Goal: Information Seeking & Learning: Learn about a topic

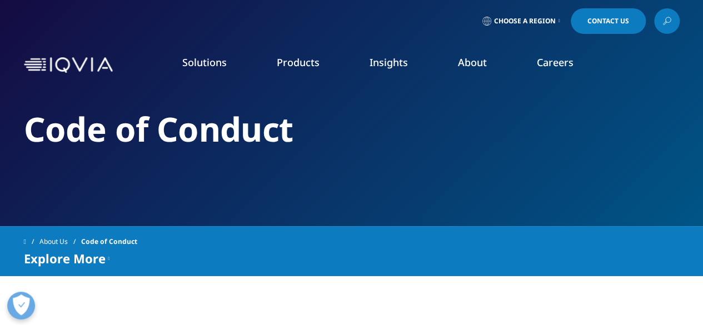
click at [449, 151] on div "Code of Conduct" at bounding box center [352, 113] width 656 height 226
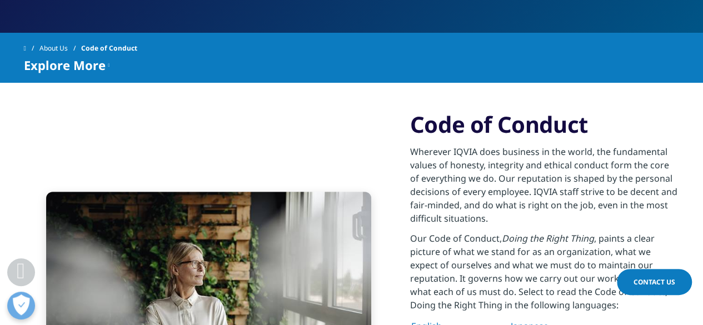
scroll to position [273, 0]
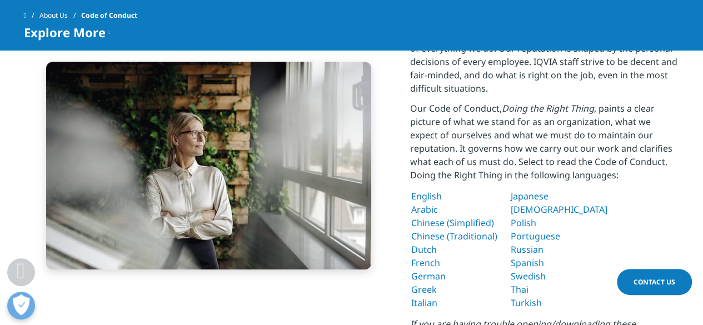
click at [423, 191] on link "English" at bounding box center [426, 196] width 31 height 12
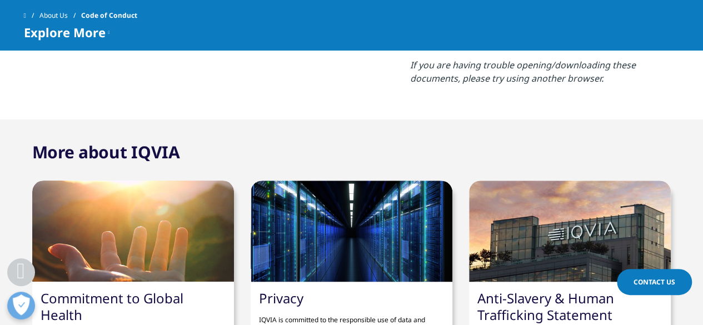
scroll to position [533, 0]
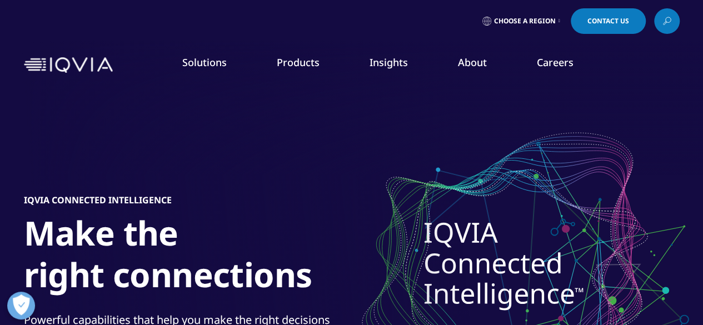
click at [292, 257] on h1 "Make the right connections" at bounding box center [232, 257] width 417 height 90
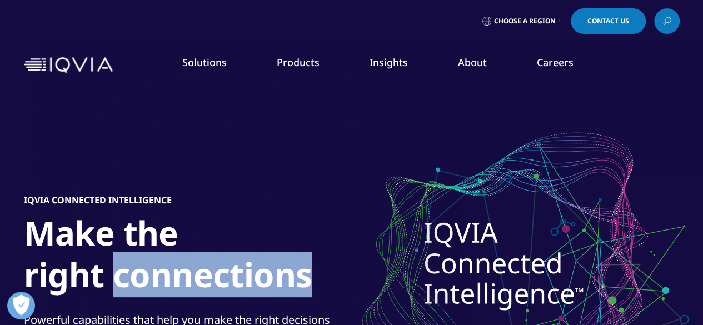
click at [292, 257] on h1 "Make the right connections" at bounding box center [232, 257] width 417 height 90
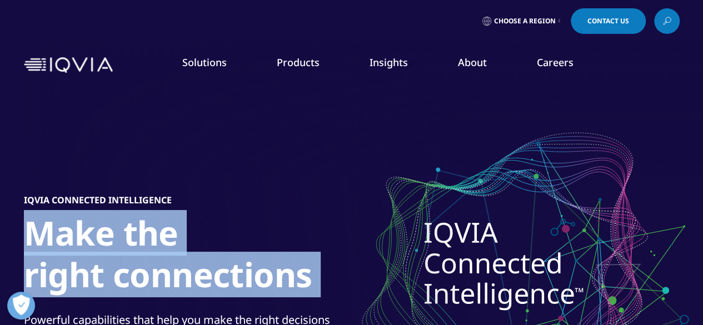
click at [292, 257] on h1 "Make the right connections" at bounding box center [232, 257] width 417 height 90
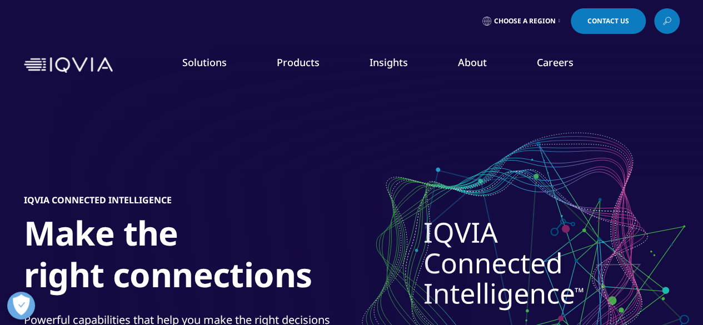
click at [668, 24] on icon at bounding box center [666, 21] width 9 height 14
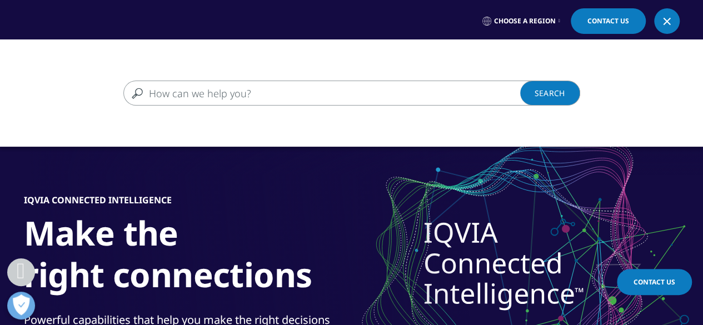
scroll to position [284, 0]
